Goal: Task Accomplishment & Management: Use online tool/utility

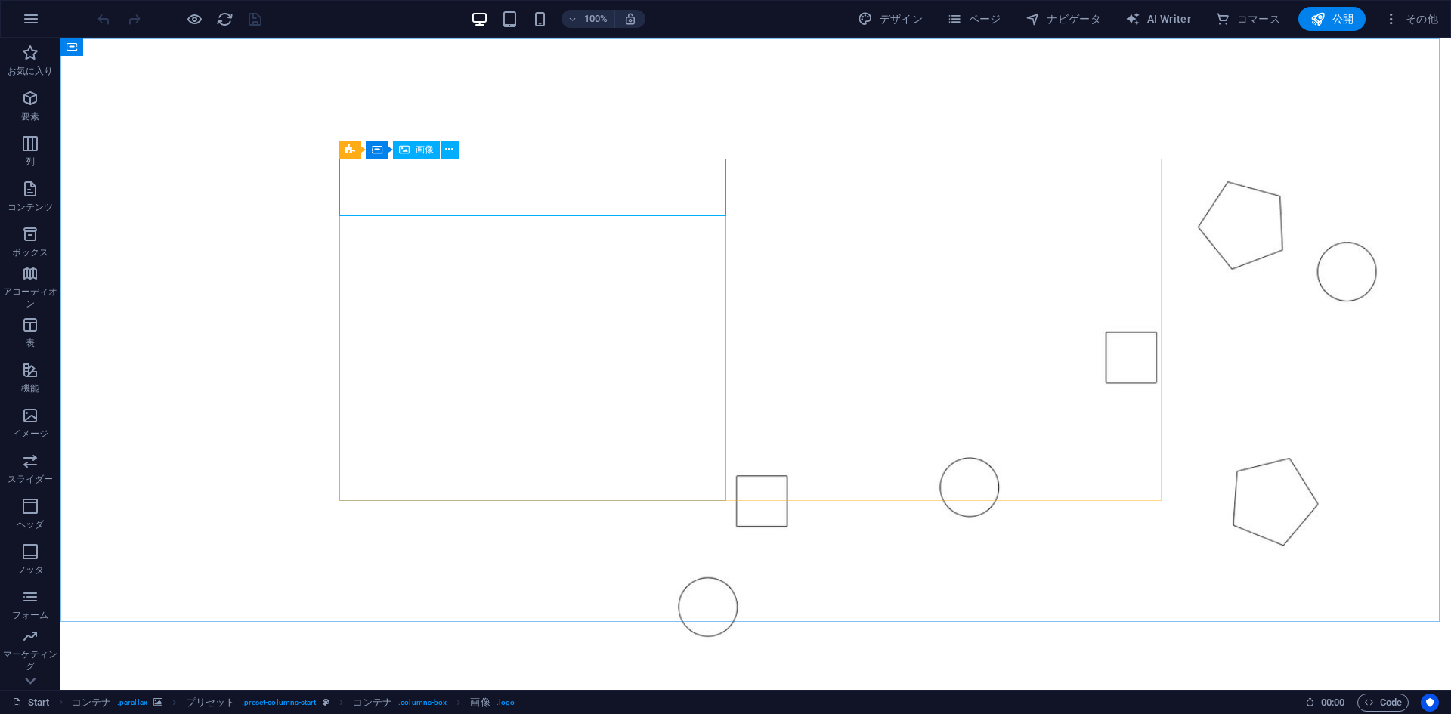
click at [416, 150] on span "画像" at bounding box center [425, 149] width 18 height 9
click at [448, 149] on icon at bounding box center [449, 150] width 8 height 16
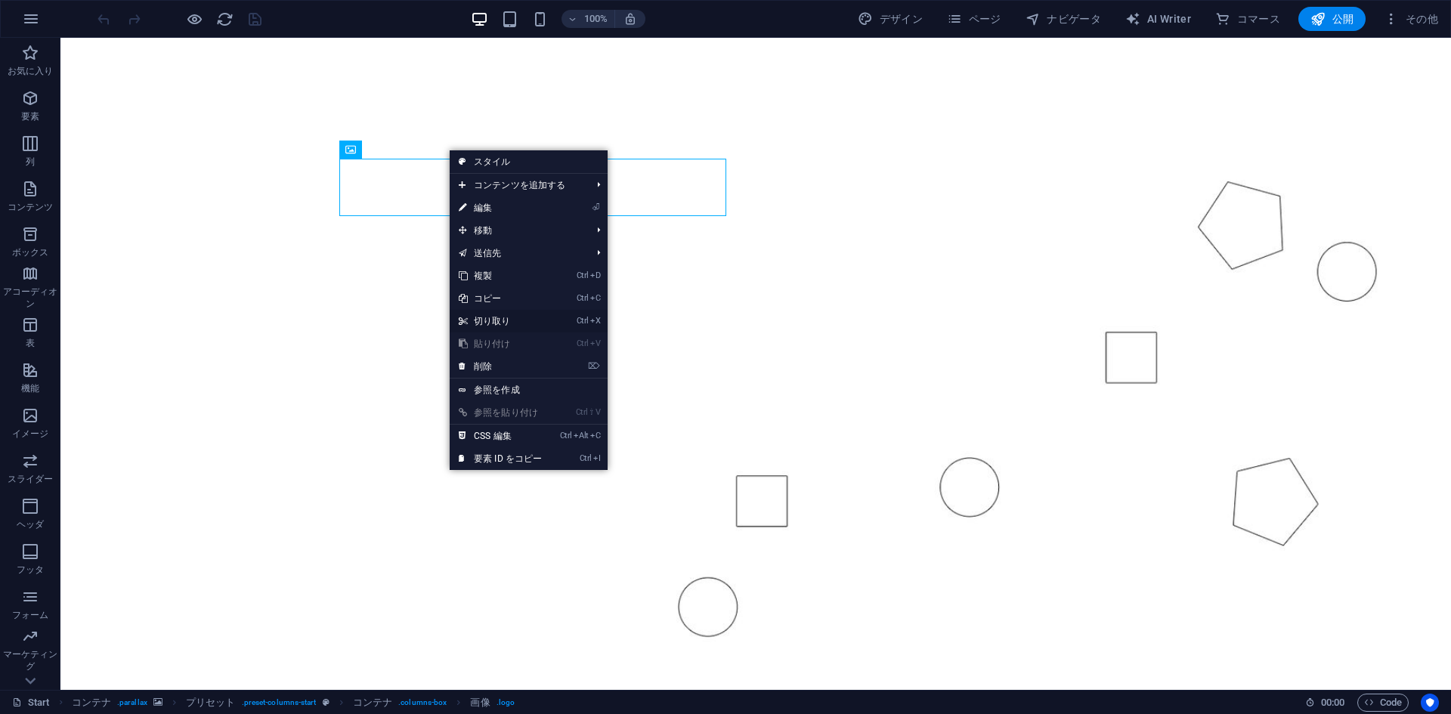
click at [496, 319] on link "Ctrl X 切り取り" at bounding box center [500, 321] width 101 height 23
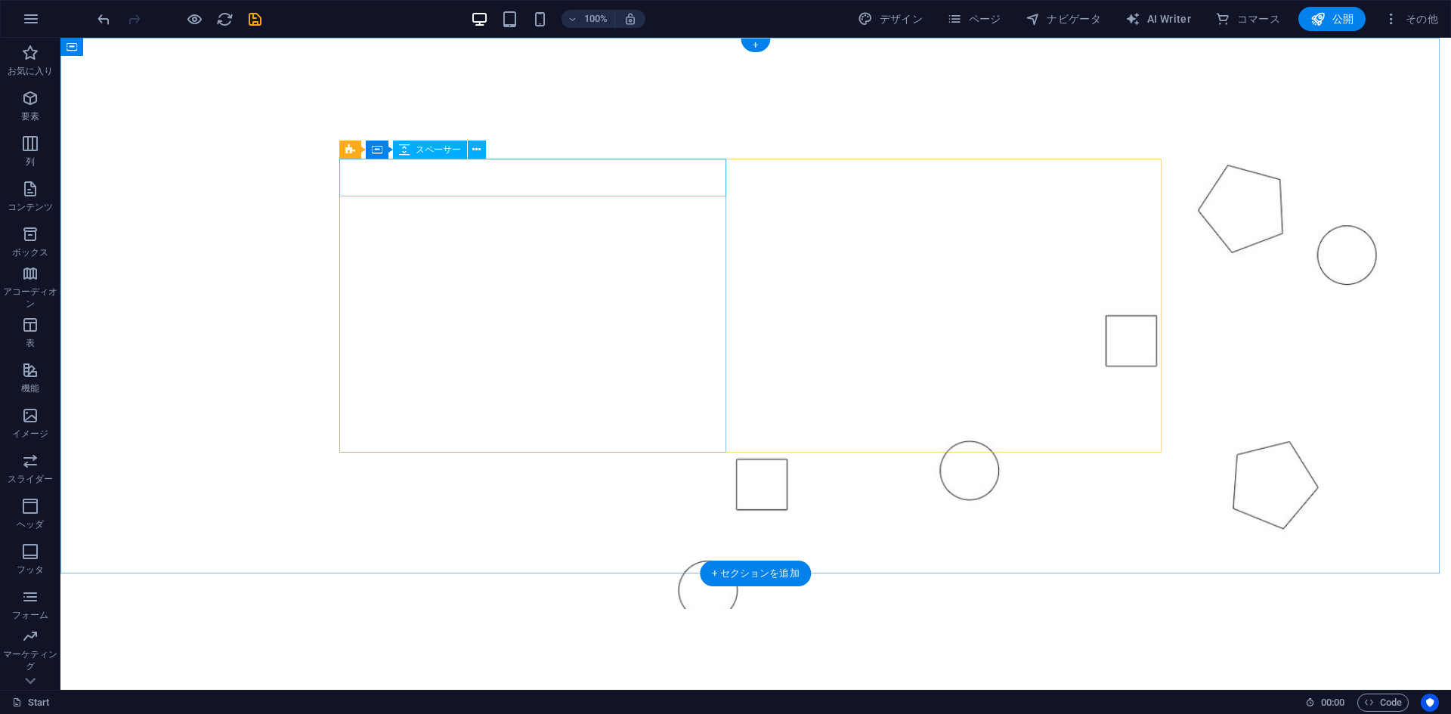
click at [381, 151] on icon at bounding box center [377, 150] width 11 height 18
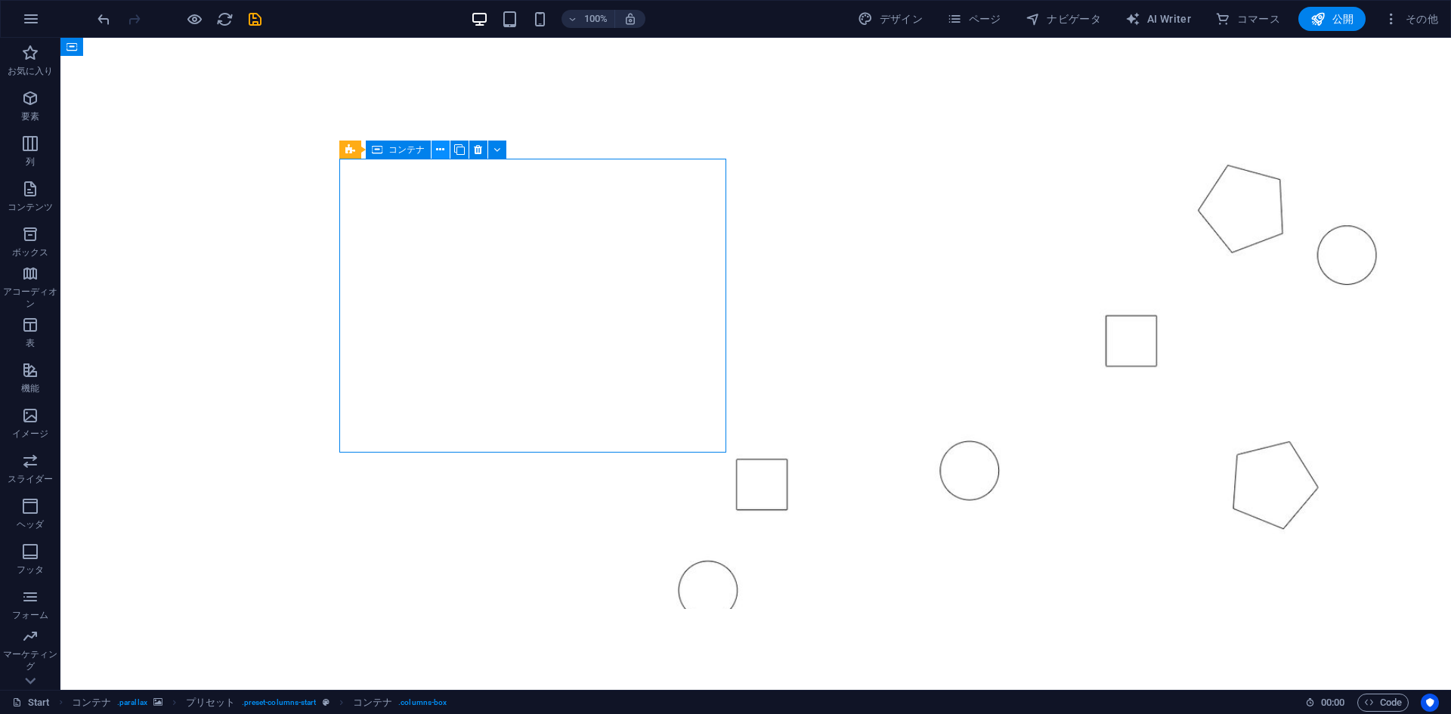
click at [434, 152] on button at bounding box center [440, 150] width 18 height 18
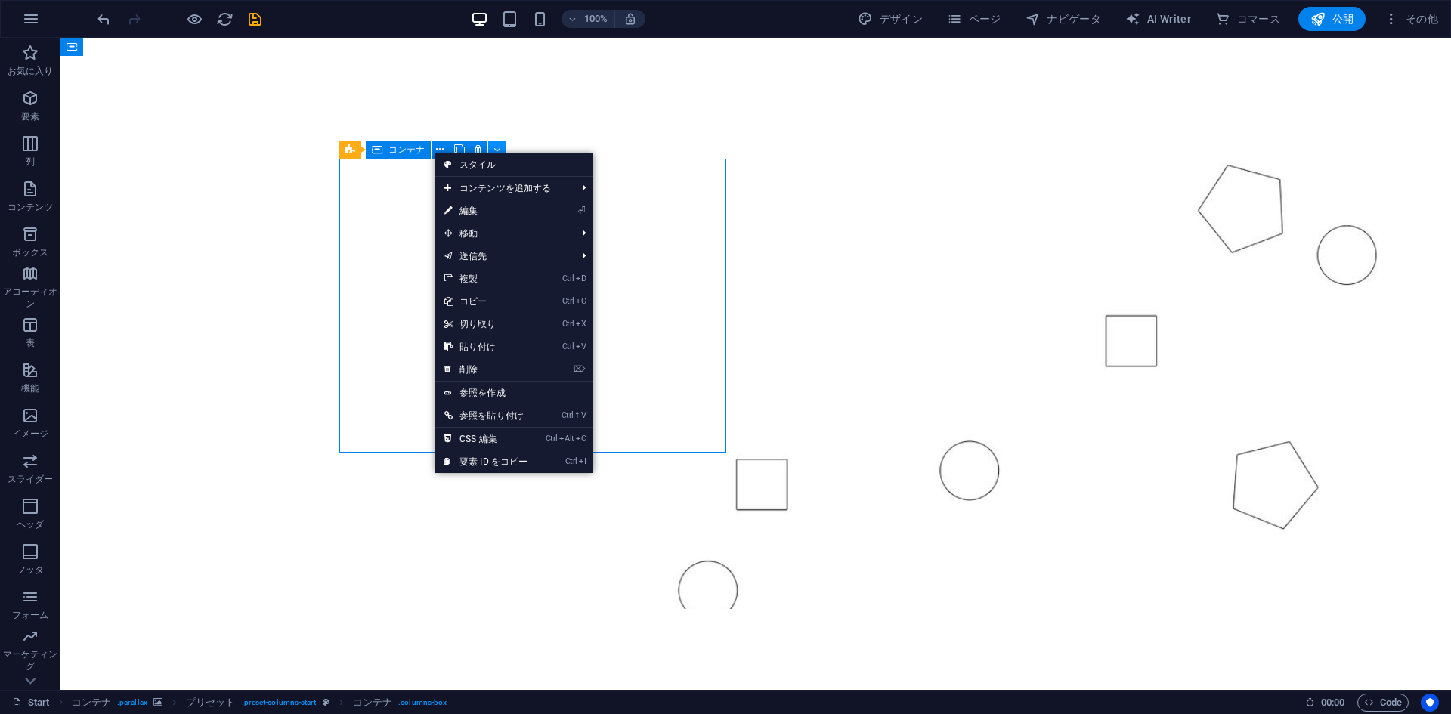
click at [498, 147] on icon at bounding box center [496, 150] width 7 height 16
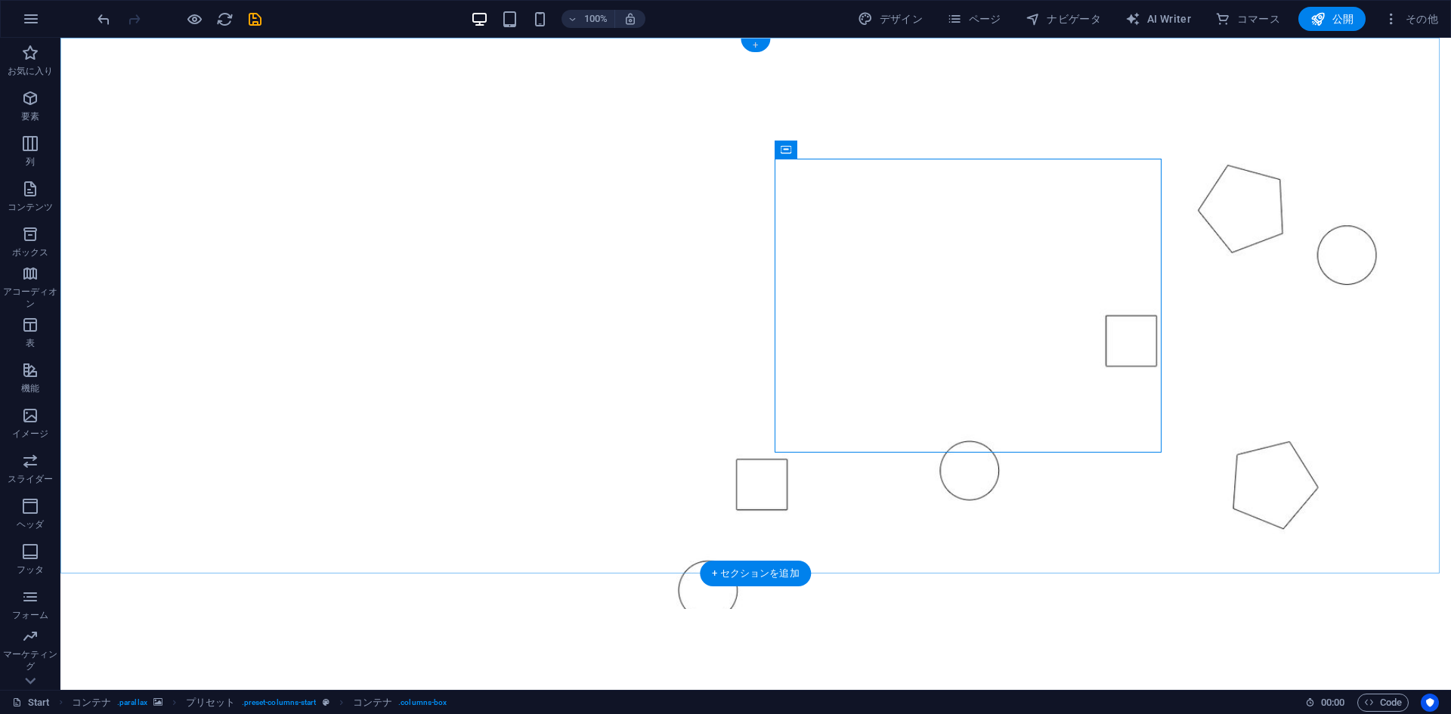
click at [759, 42] on div "+" at bounding box center [754, 46] width 29 height 14
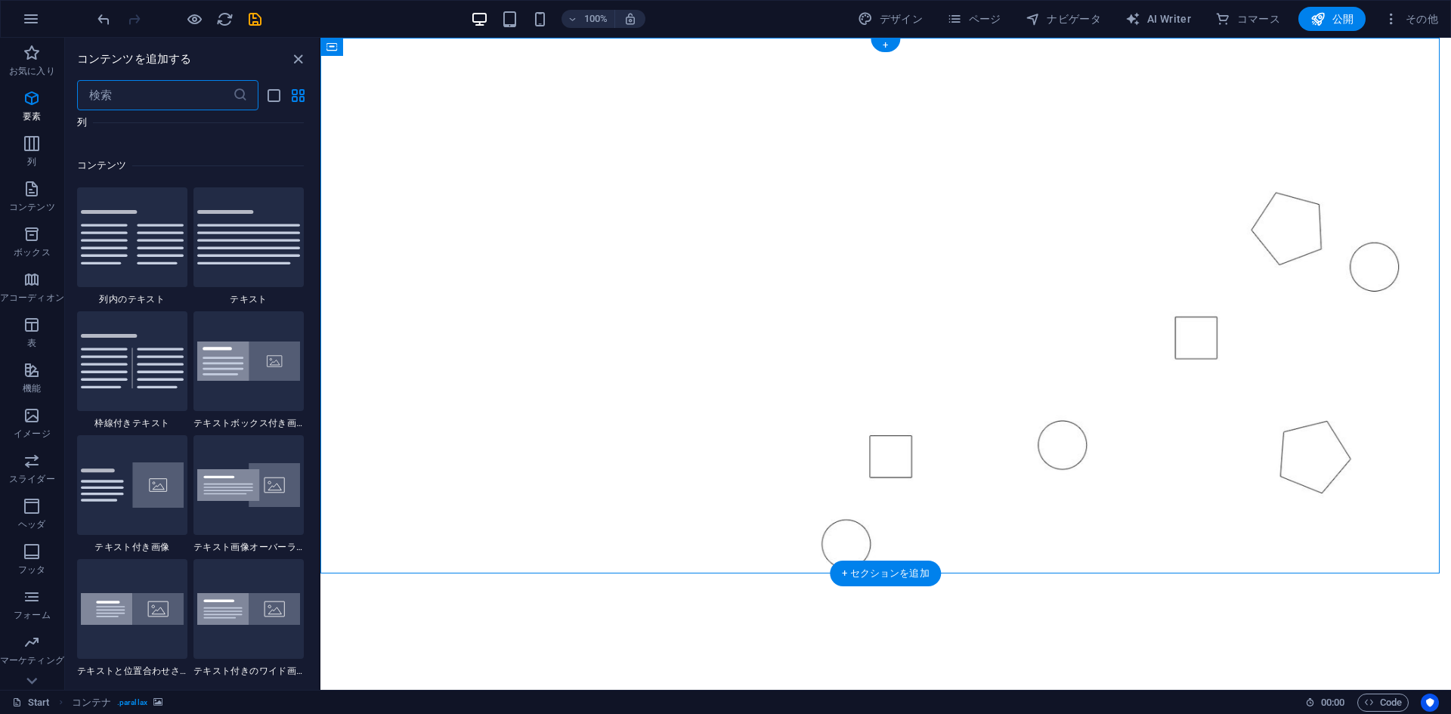
scroll to position [2644, 0]
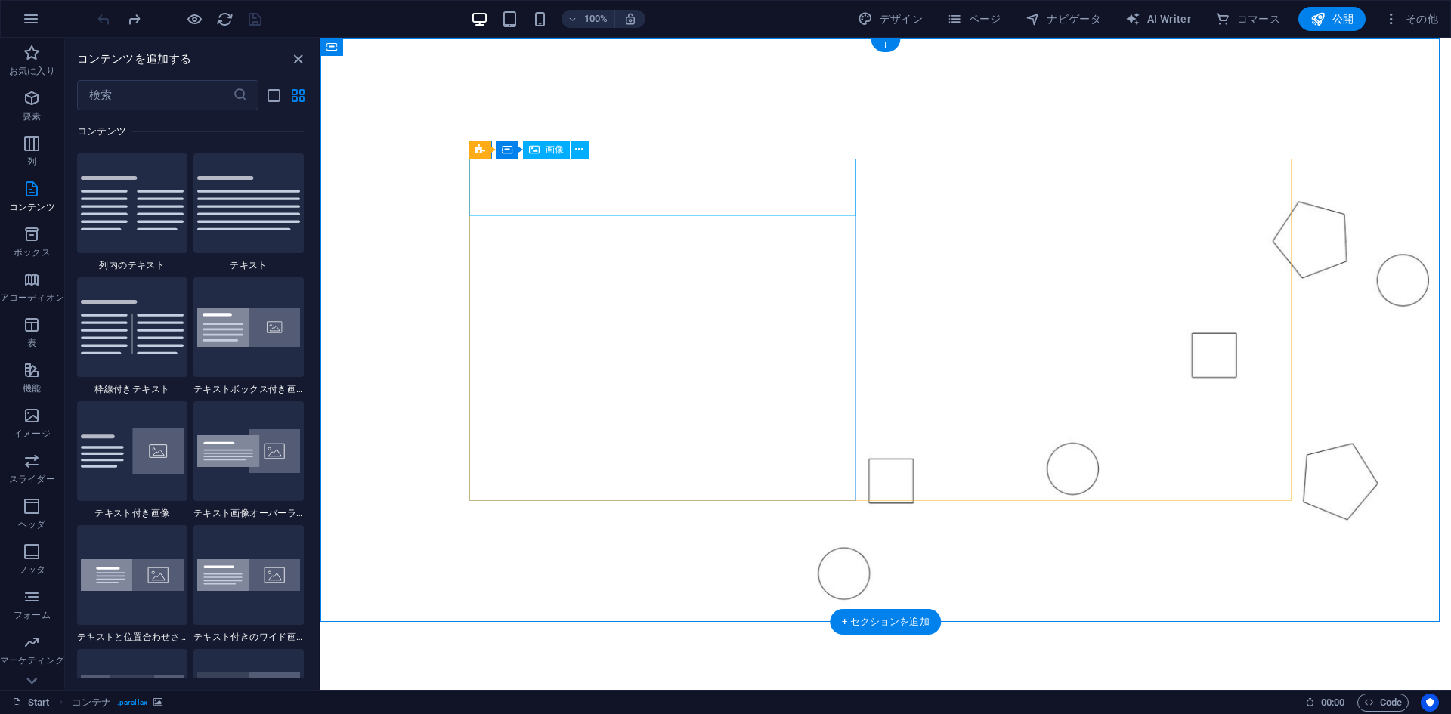
select select "px"
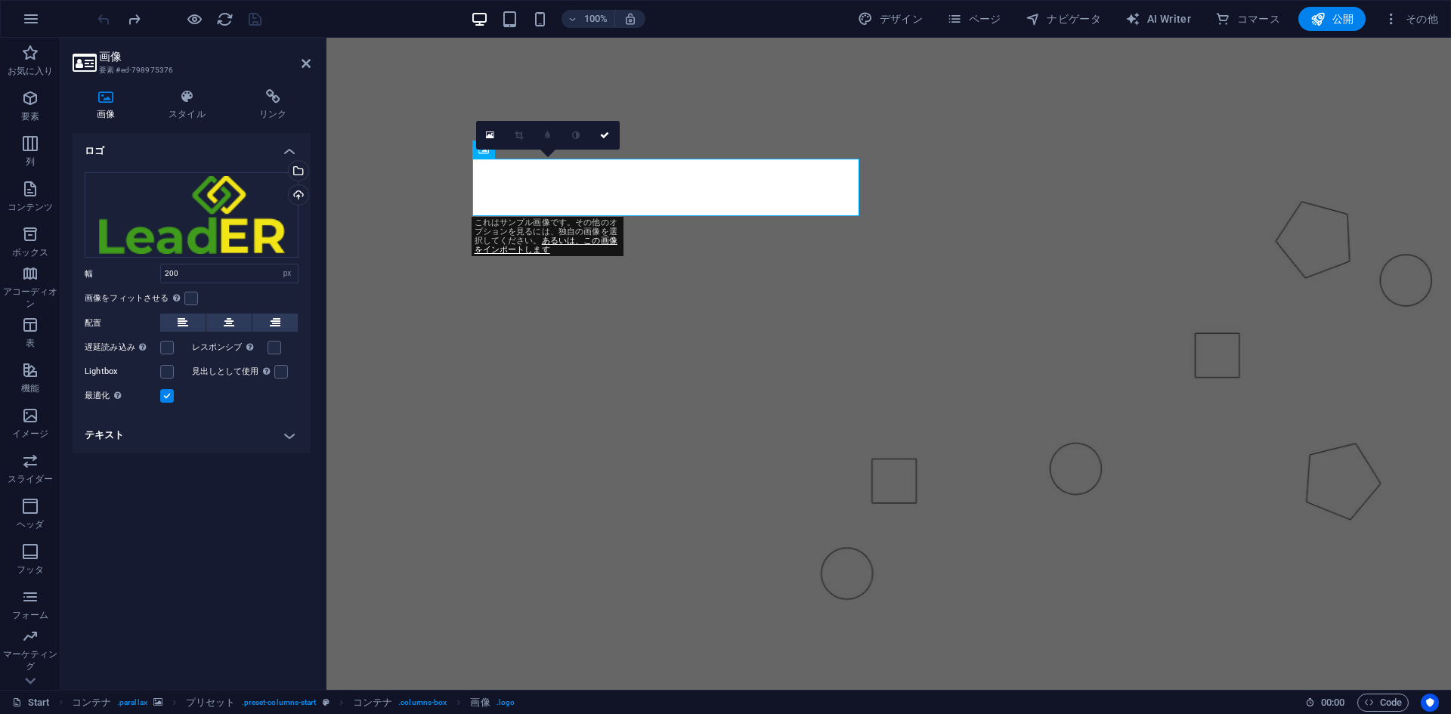
click at [370, 260] on figure at bounding box center [888, 340] width 1124 height 604
